Goal: Task Accomplishment & Management: Complete application form

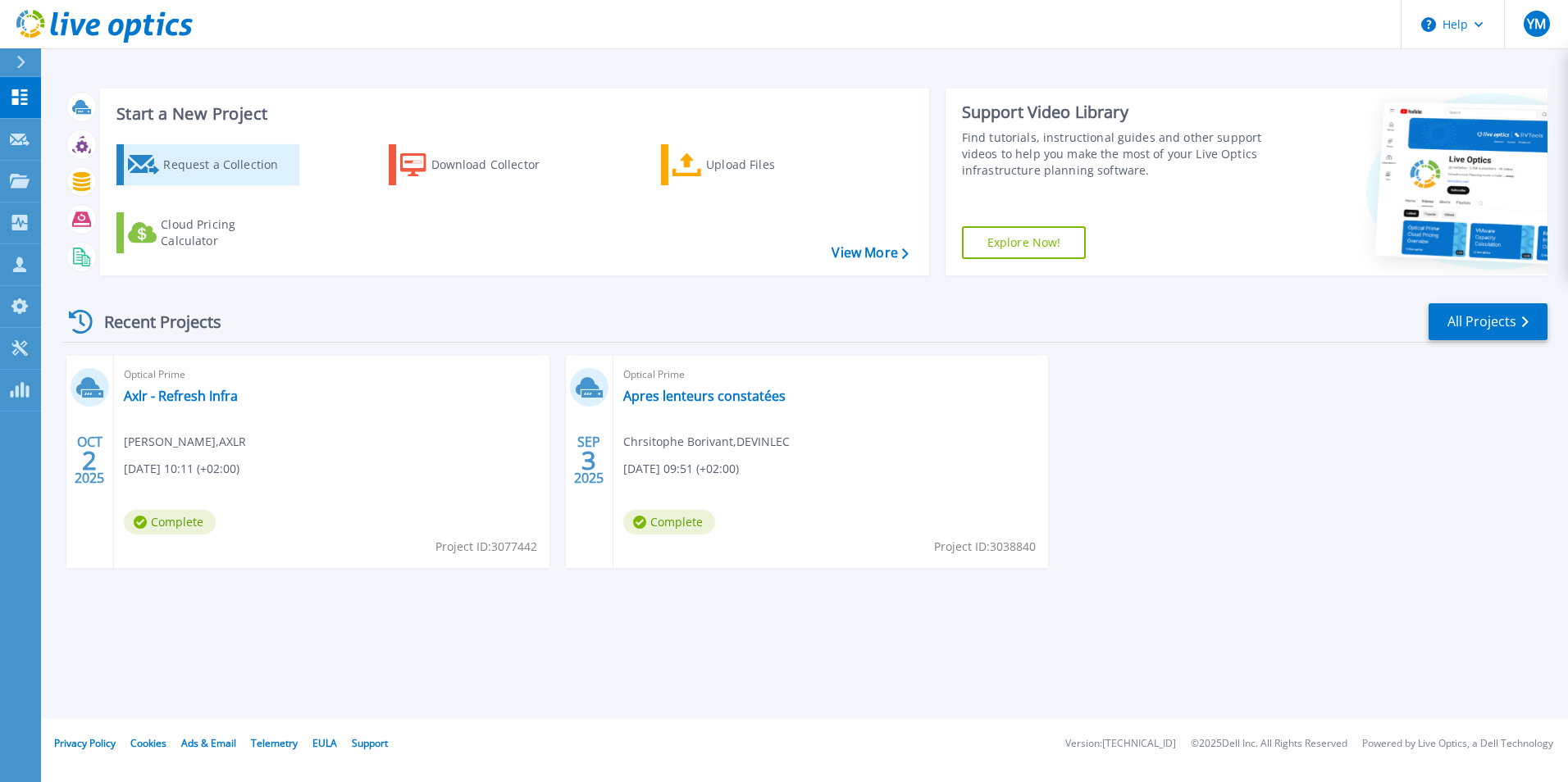
click at [214, 162] on div "Request a Collection" at bounding box center [229, 165] width 132 height 32
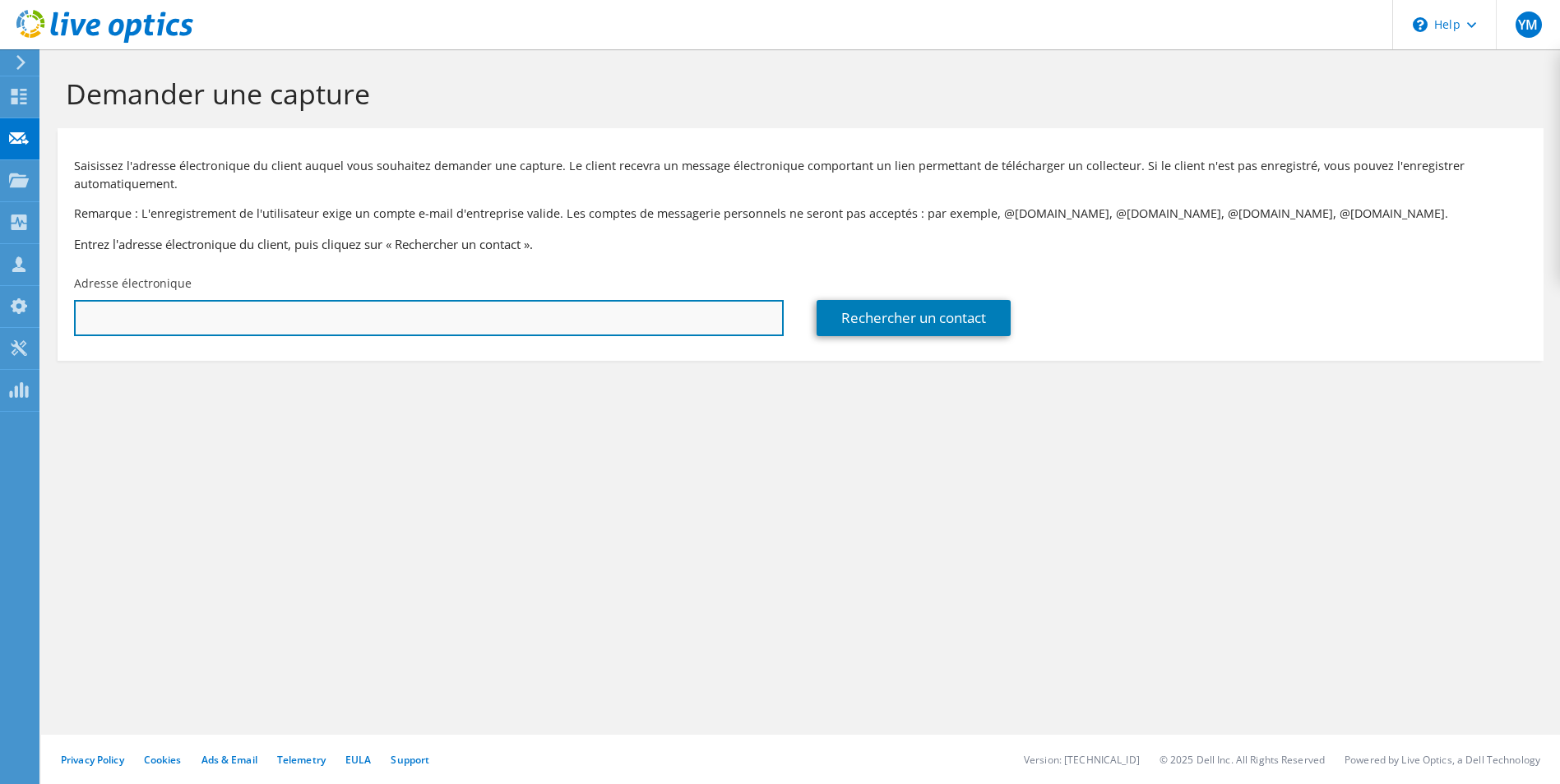
click at [304, 315] on input "text" at bounding box center [428, 318] width 710 height 36
paste input "bcorbillon@seac-guiraud.fr"
type input "bcorbillon@seac-guiraud.fr"
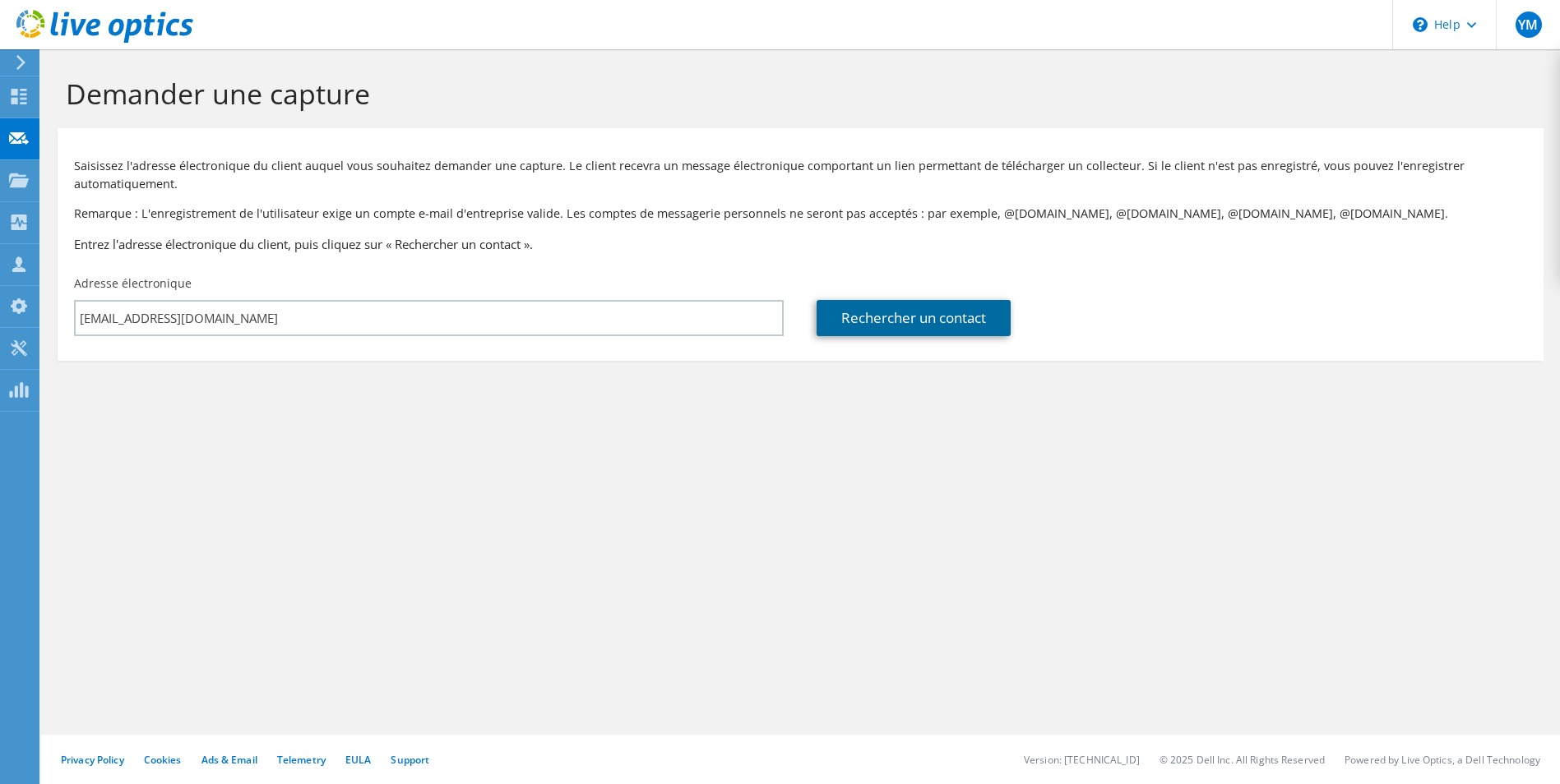
click at [935, 314] on link "Rechercher un contact" at bounding box center [913, 318] width 194 height 36
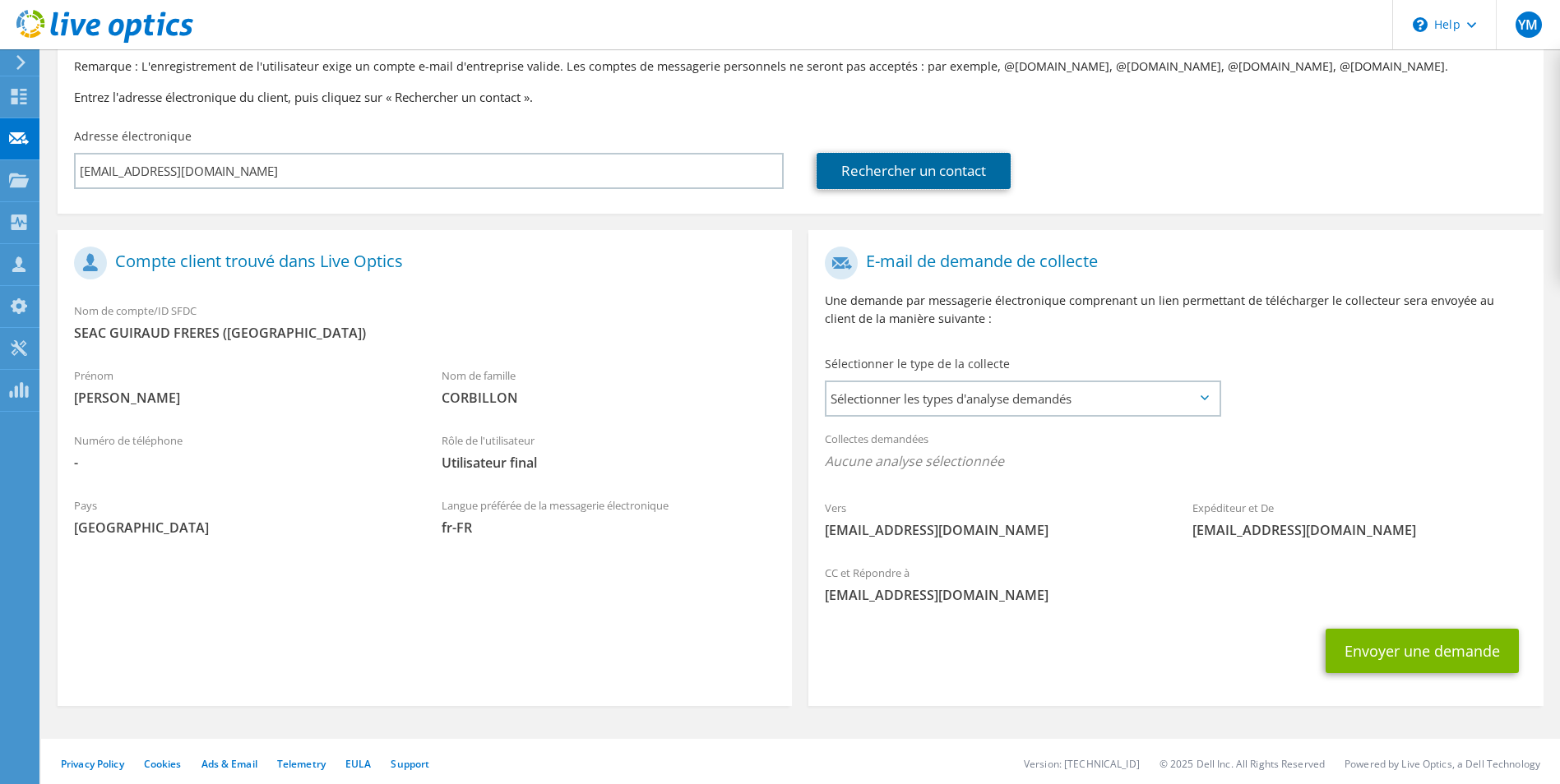
scroll to position [151, 0]
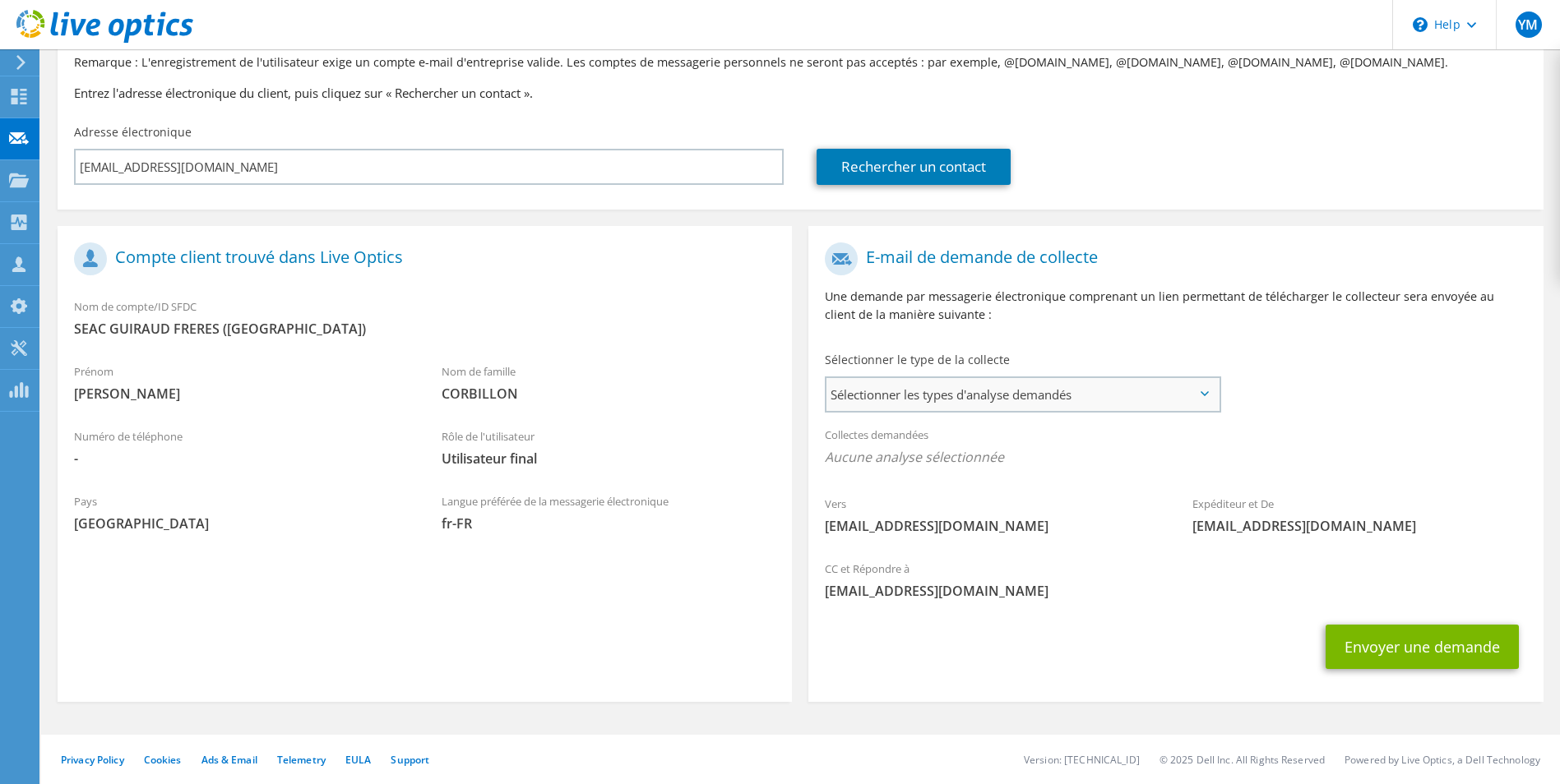
click at [1041, 402] on span "Sélectionner les types d'analyse demandés" at bounding box center [1022, 394] width 391 height 33
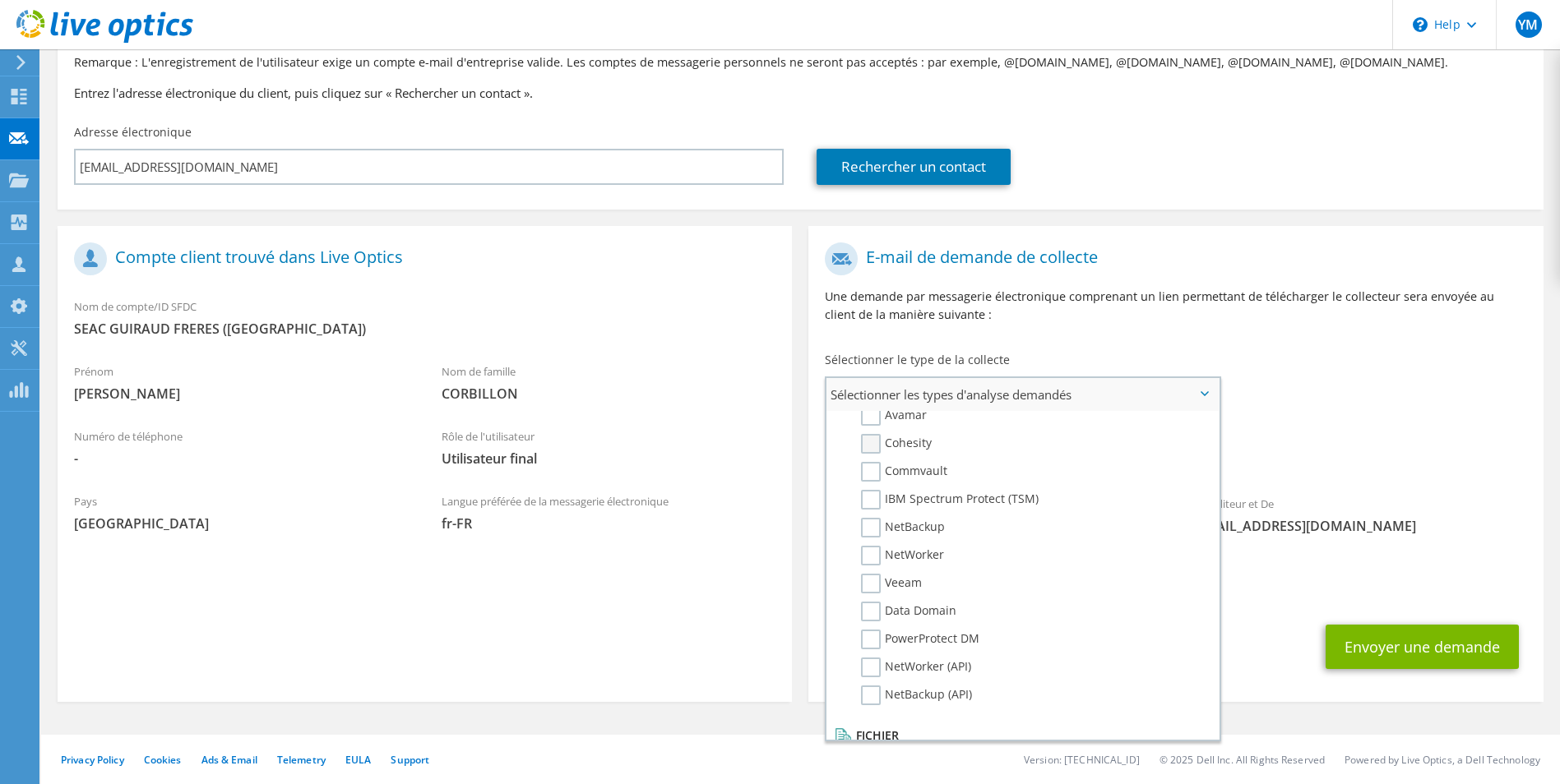
scroll to position [658, 0]
click at [876, 505] on label "Avamar" at bounding box center [893, 498] width 66 height 20
click at [0, 0] on input "Avamar" at bounding box center [0, 0] width 0 height 0
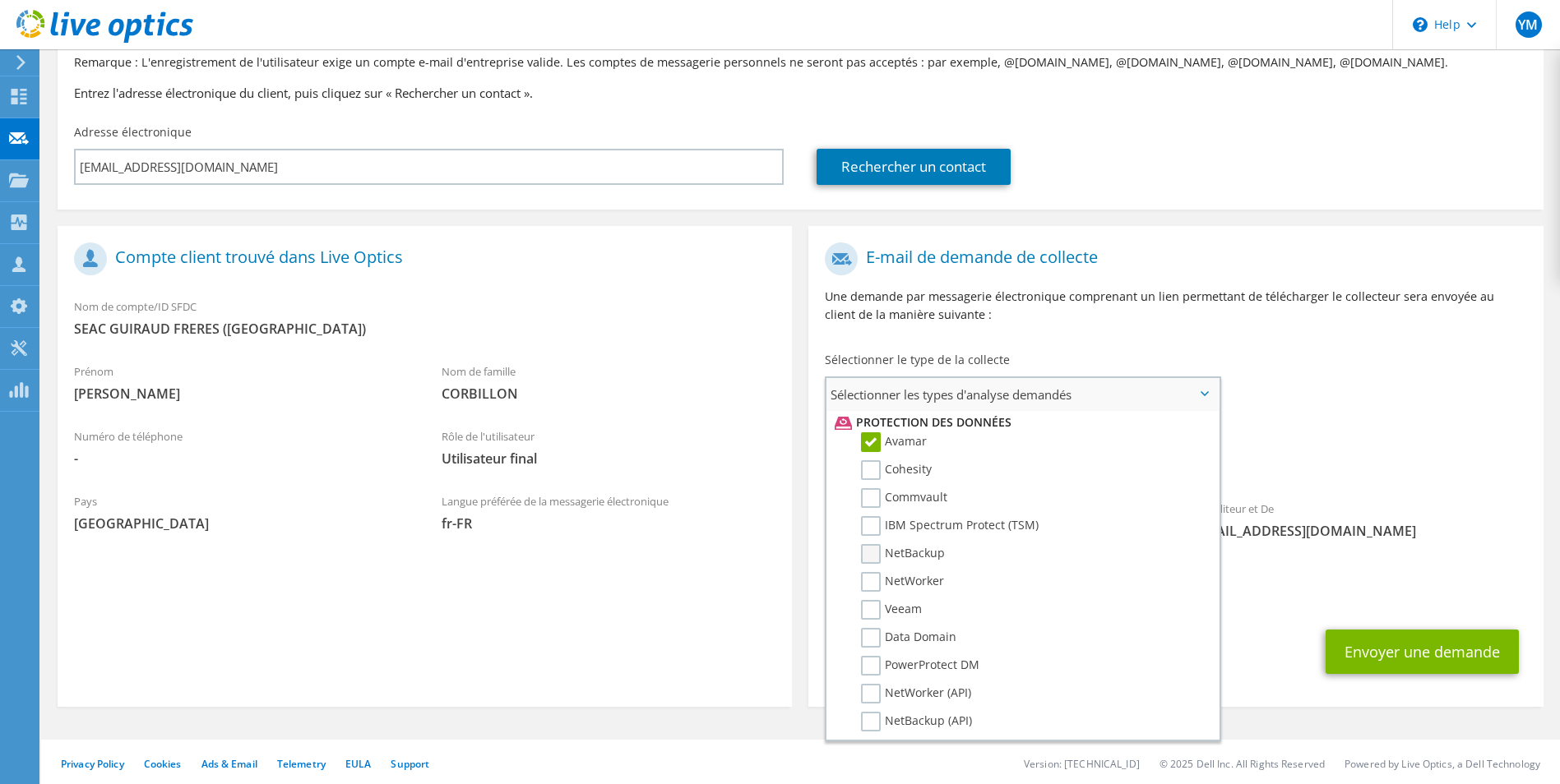
scroll to position [740, 0]
click at [866, 606] on label "Data Domain" at bounding box center [909, 611] width 96 height 20
click at [0, 0] on input "Data Domain" at bounding box center [0, 0] width 0 height 0
click at [1267, 579] on div "CC et Répondre à yann.mouret@sys1.fr" at bounding box center [1175, 584] width 735 height 56
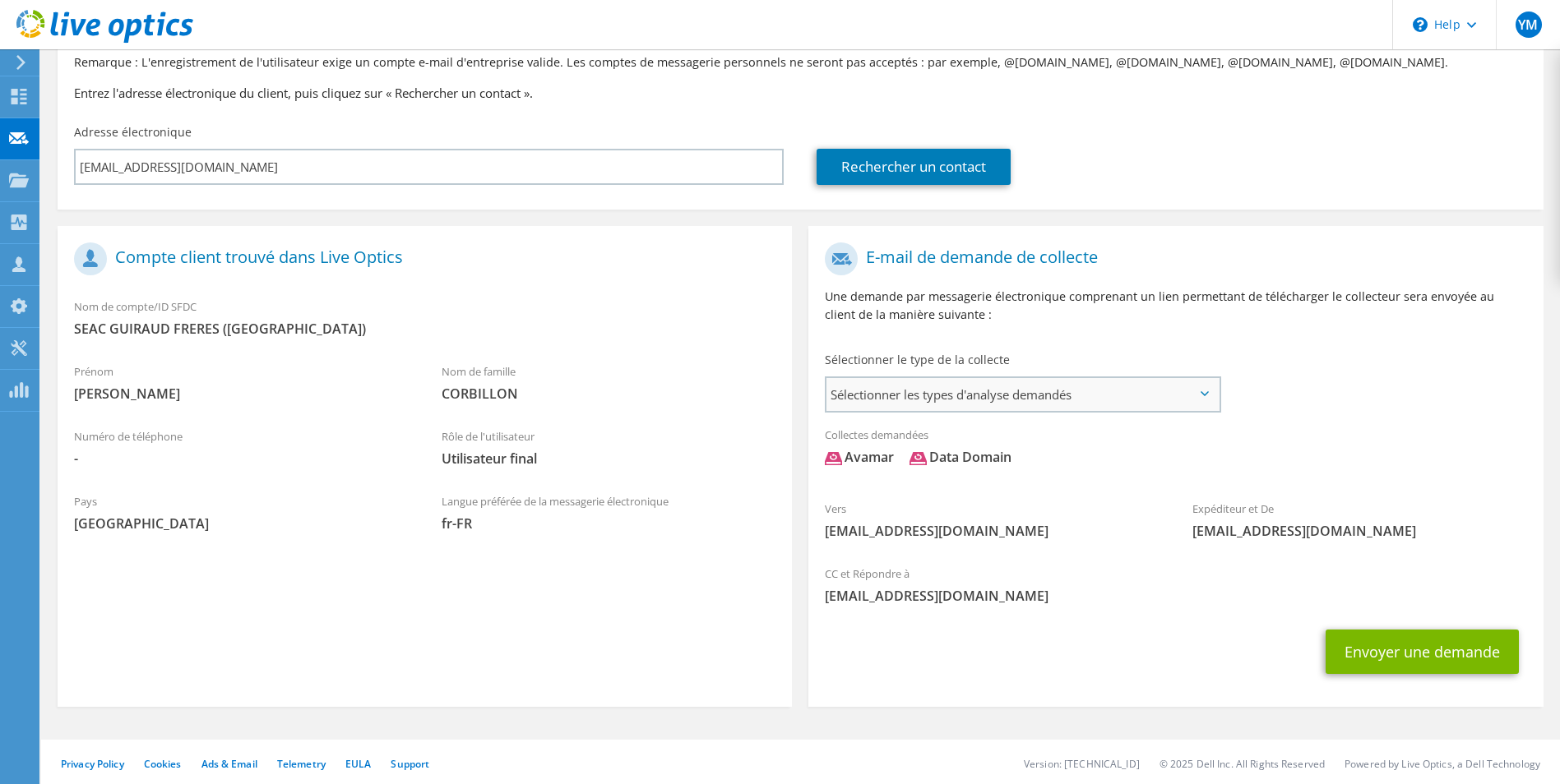
click at [1165, 386] on span "Sélectionner les types d'analyse demandés" at bounding box center [1022, 394] width 391 height 33
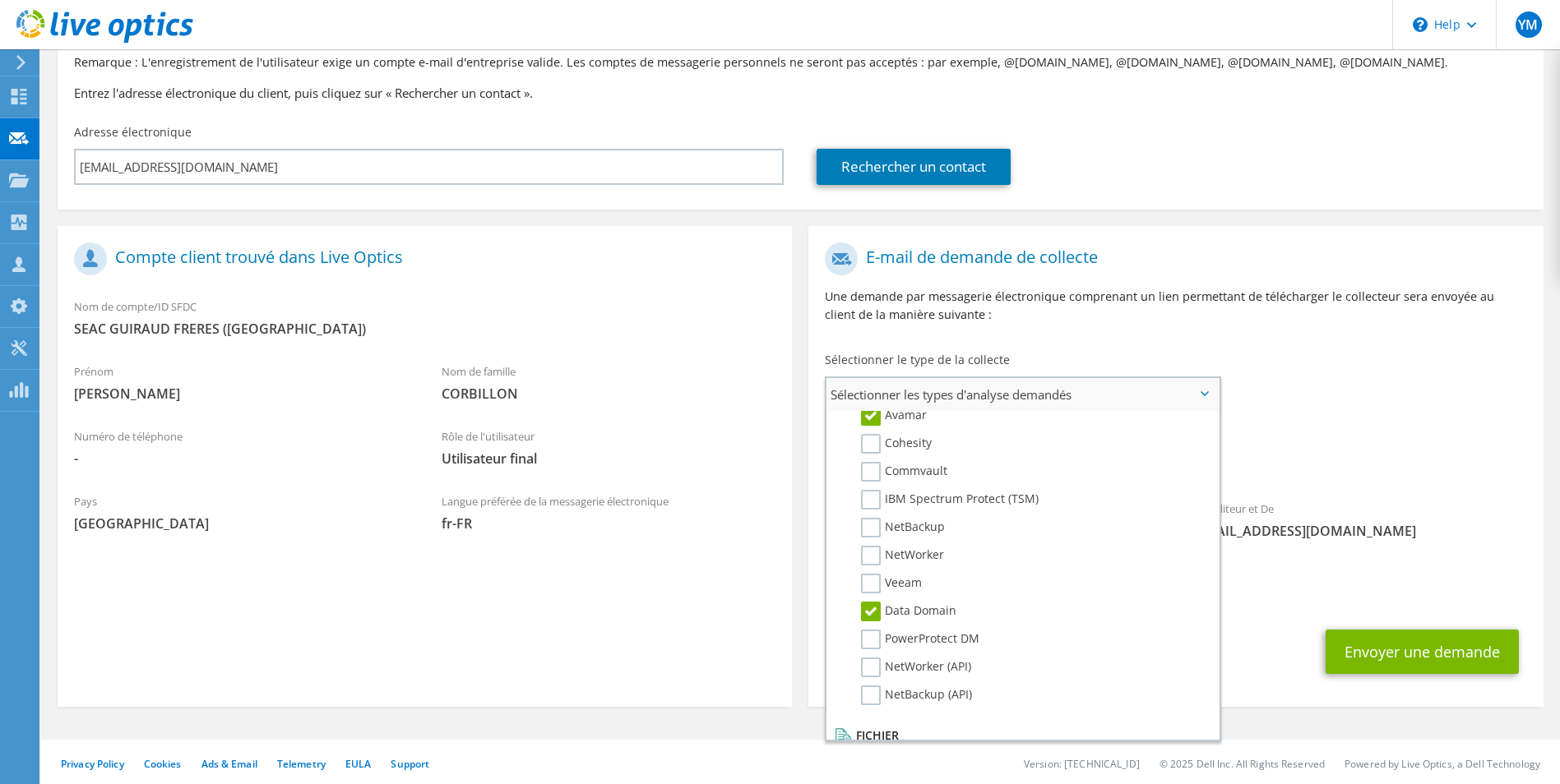
click at [1165, 386] on span "Sélectionner les types d'analyse demandés" at bounding box center [1022, 394] width 391 height 33
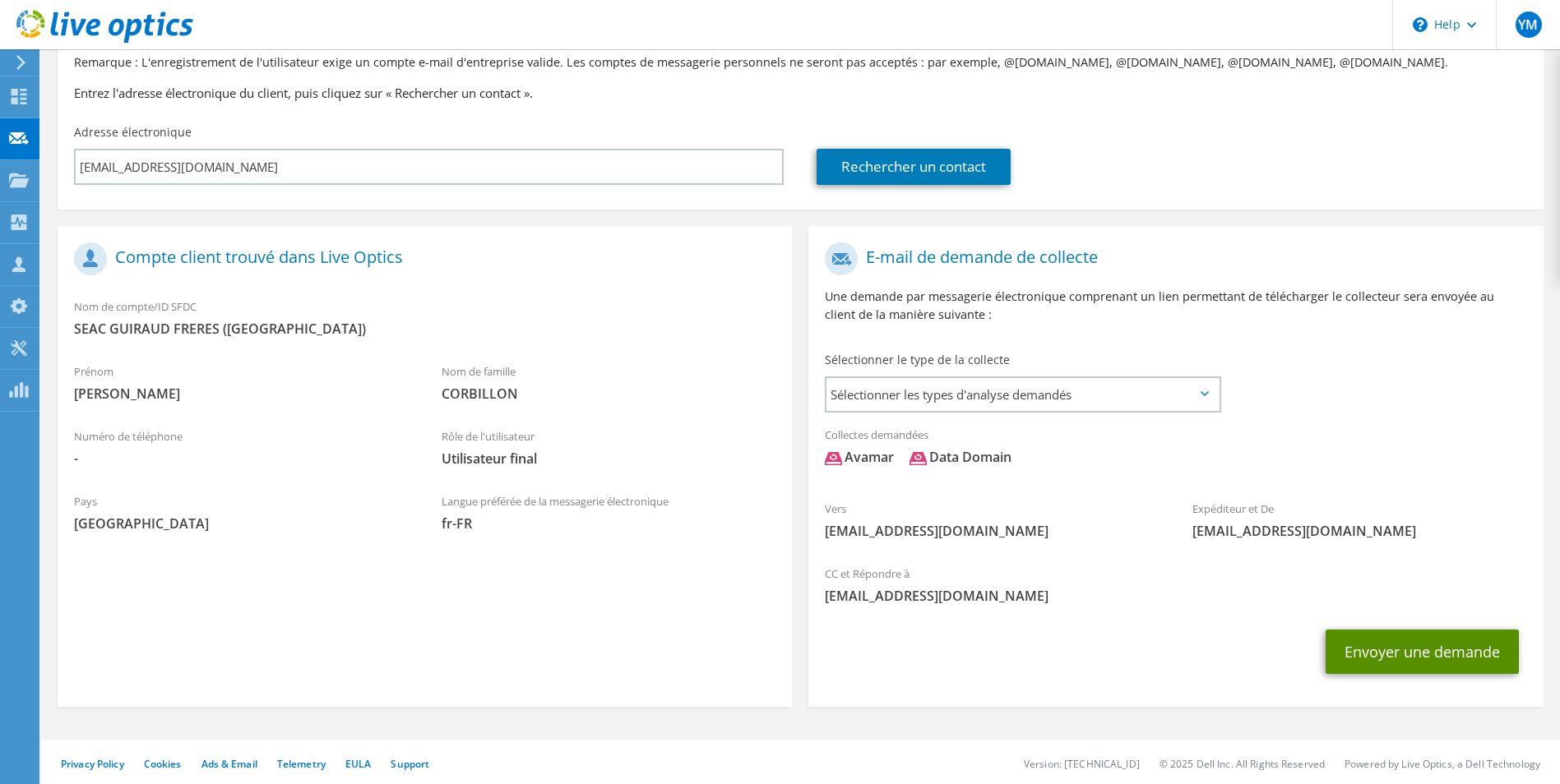
click at [1371, 641] on button "Envoyer une demande" at bounding box center [1422, 652] width 193 height 44
